Goal: Navigation & Orientation: Find specific page/section

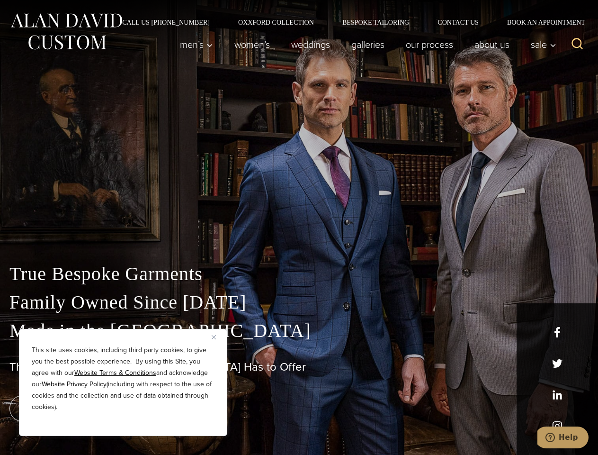
click at [299, 227] on div "True Bespoke Garments Family Owned Since [DATE] Made in [GEOGRAPHIC_DATA] The B…" at bounding box center [299, 333] width 598 height 242
click at [217, 337] on button "Close" at bounding box center [217, 336] width 11 height 11
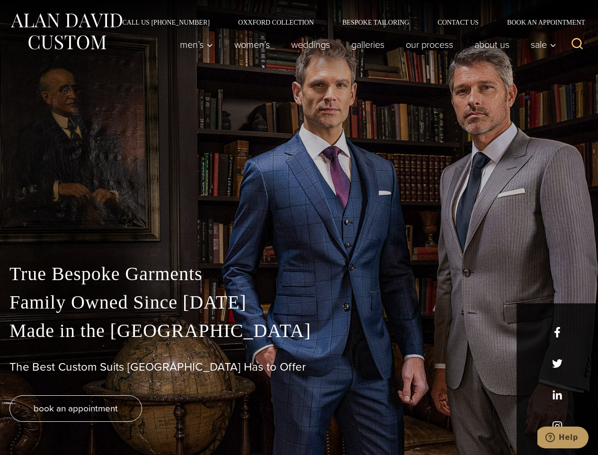
click at [123, 423] on div "True Bespoke Garments Family Owned Since [DATE] Made in [GEOGRAPHIC_DATA] The B…" at bounding box center [299, 357] width 598 height 195
click at [577, 45] on icon "Search" at bounding box center [578, 44] width 14 height 14
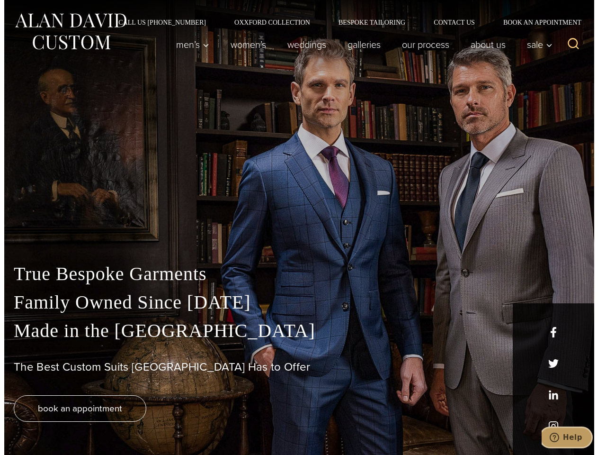
click at [559, 437] on icon "Help" at bounding box center [553, 436] width 9 height 9
